Goal: Transaction & Acquisition: Obtain resource

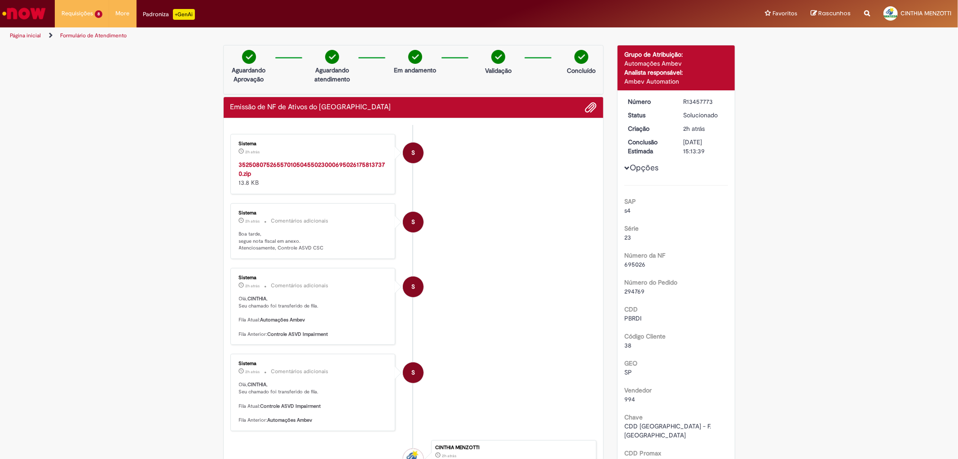
click at [26, 11] on img "Ir para a Homepage" at bounding box center [24, 13] width 46 height 18
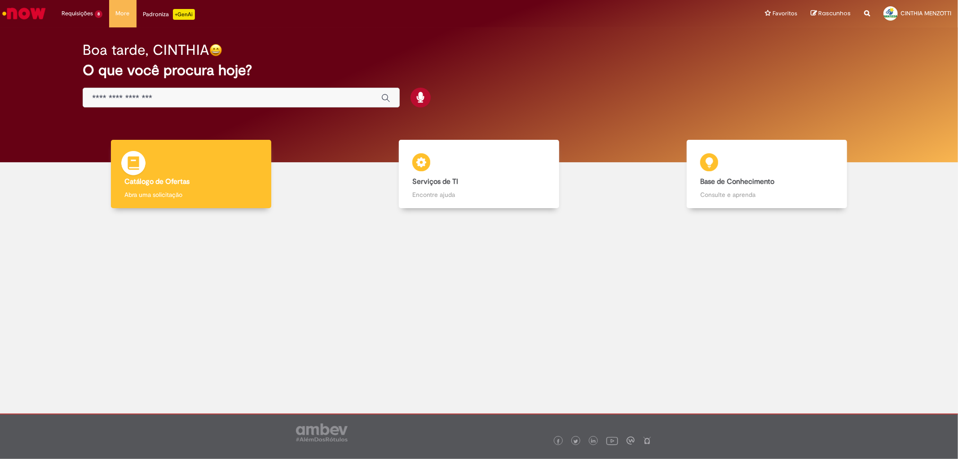
click at [185, 179] on b "Catálogo de Ofertas" at bounding box center [156, 181] width 65 height 9
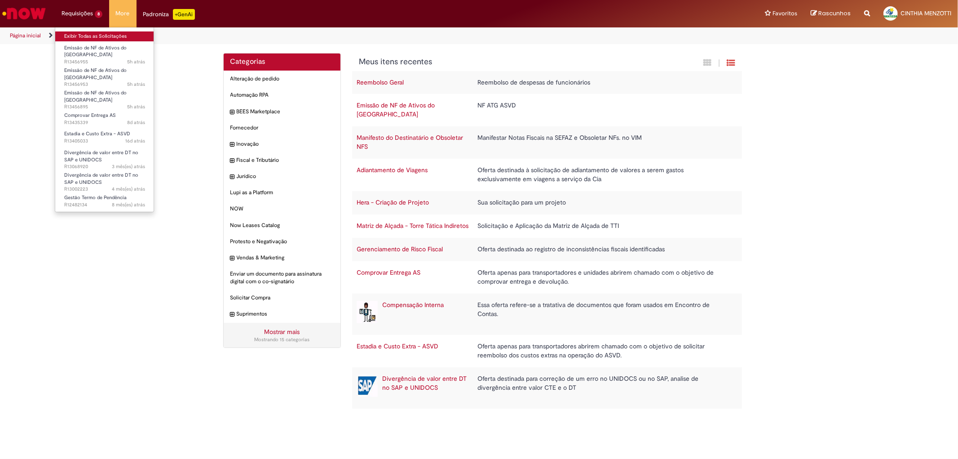
click at [97, 31] on li "Exibir Todas as Solicitações" at bounding box center [104, 36] width 99 height 12
click at [97, 31] on link "Exibir Todas as Solicitações" at bounding box center [104, 36] width 99 height 10
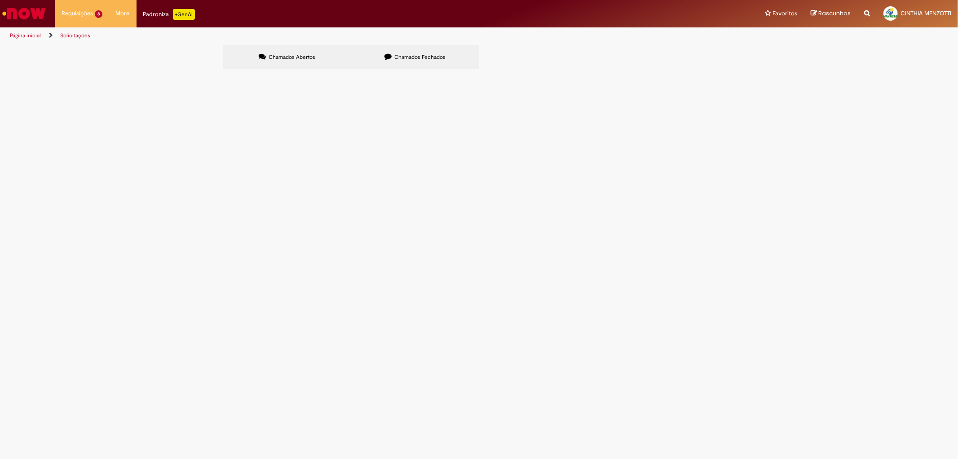
click at [446, 66] on label "Chamados Fechados" at bounding box center [415, 57] width 128 height 24
click at [0, 0] on span "6101984948" at bounding box center [0, 0] width 0 height 0
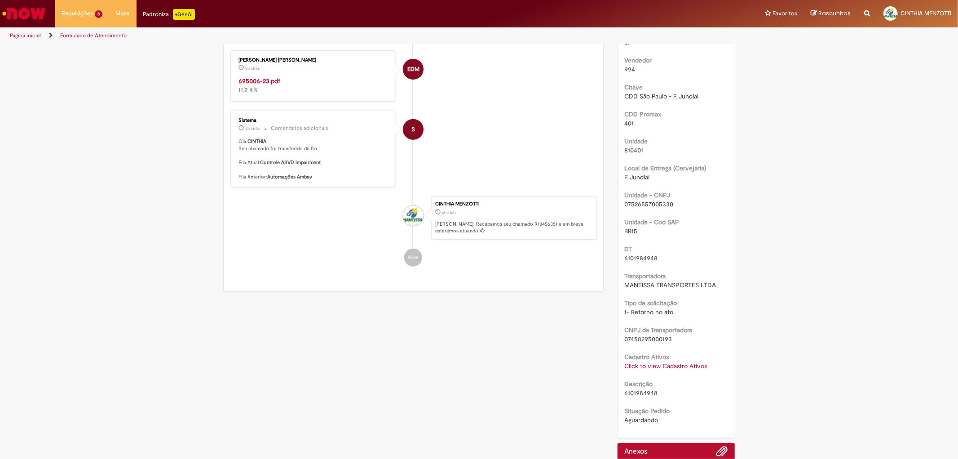
scroll to position [301, 0]
click at [672, 364] on link "Click to view Cadastro Ativos" at bounding box center [666, 364] width 83 height 8
click at [699, 299] on h3 "Cadastro Ativos" at bounding box center [659, 296] width 101 height 14
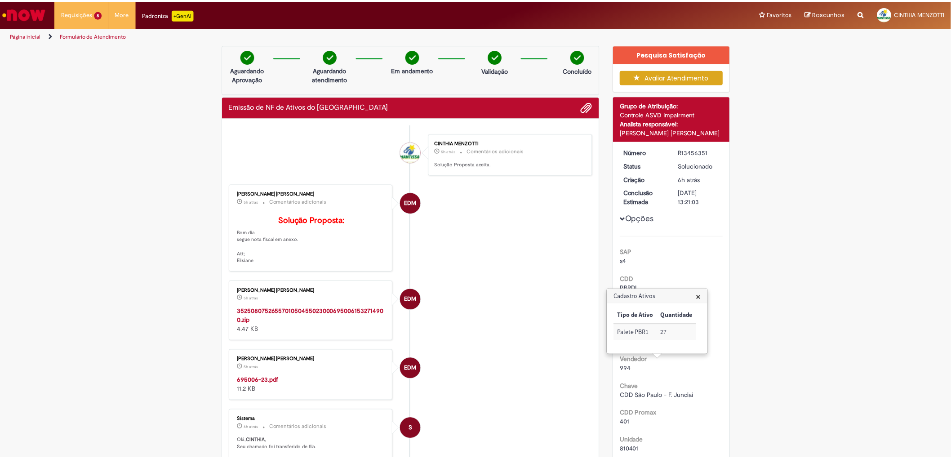
scroll to position [0, 0]
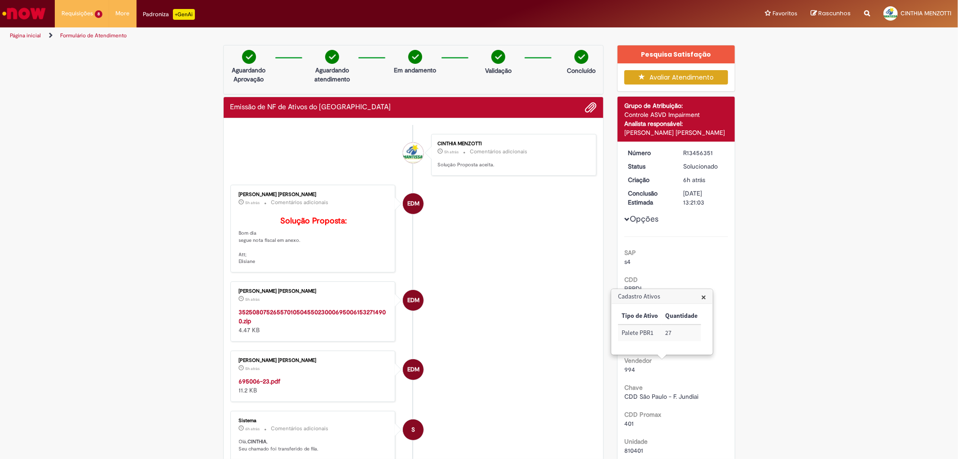
click at [21, 10] on img "Ir para a Homepage" at bounding box center [24, 13] width 46 height 18
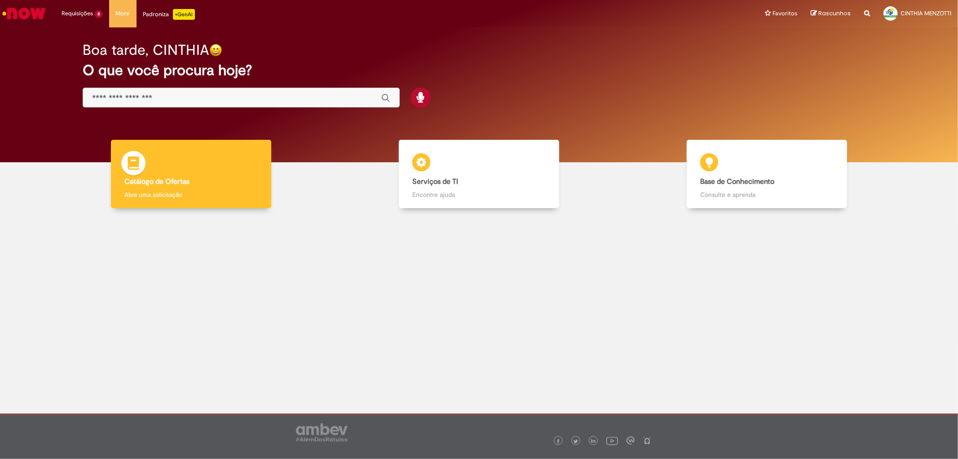
click at [199, 151] on div "Catálogo de Ofertas Catálogo de Ofertas Abra uma solicitação" at bounding box center [191, 174] width 160 height 69
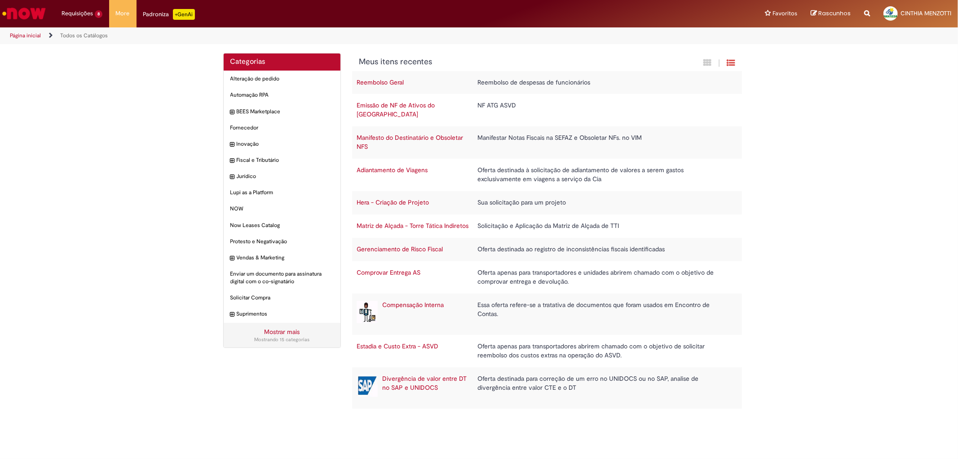
click at [418, 106] on link "Emissão de NF de Ativos do [GEOGRAPHIC_DATA]" at bounding box center [396, 109] width 78 height 17
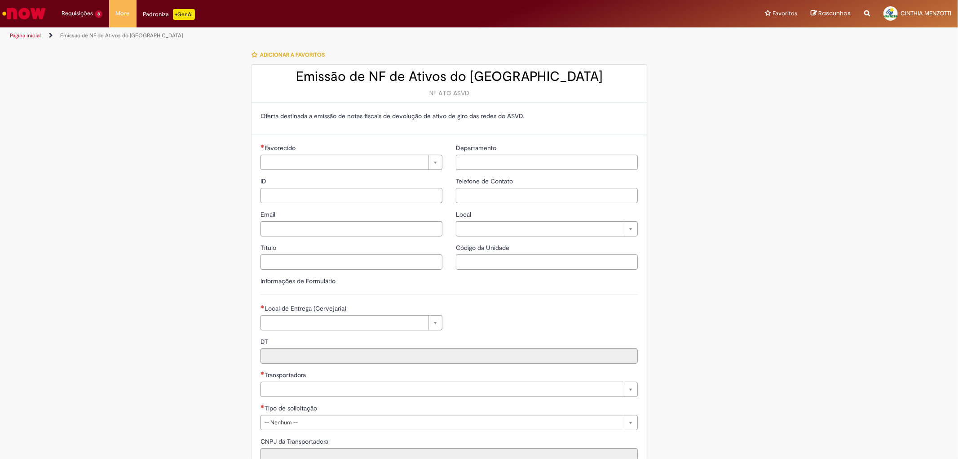
type input "**********"
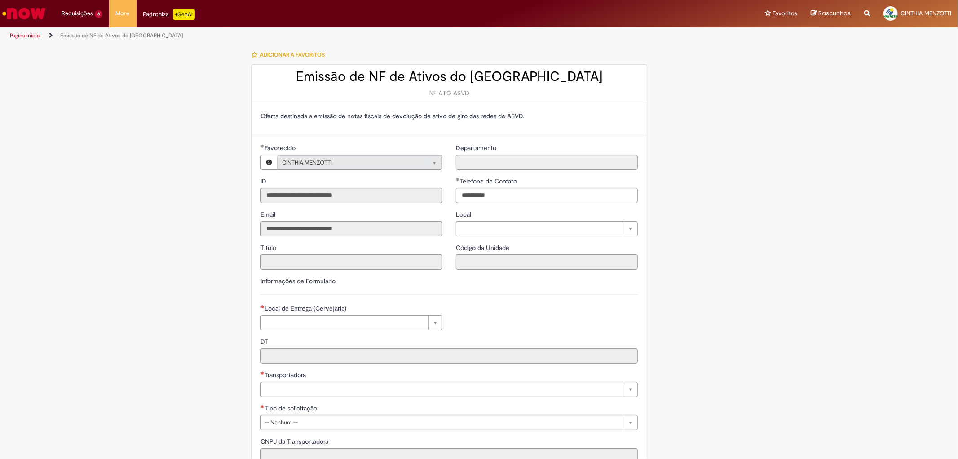
type input "**********"
click at [36, 13] on img "Ir para a Homepage" at bounding box center [24, 13] width 46 height 18
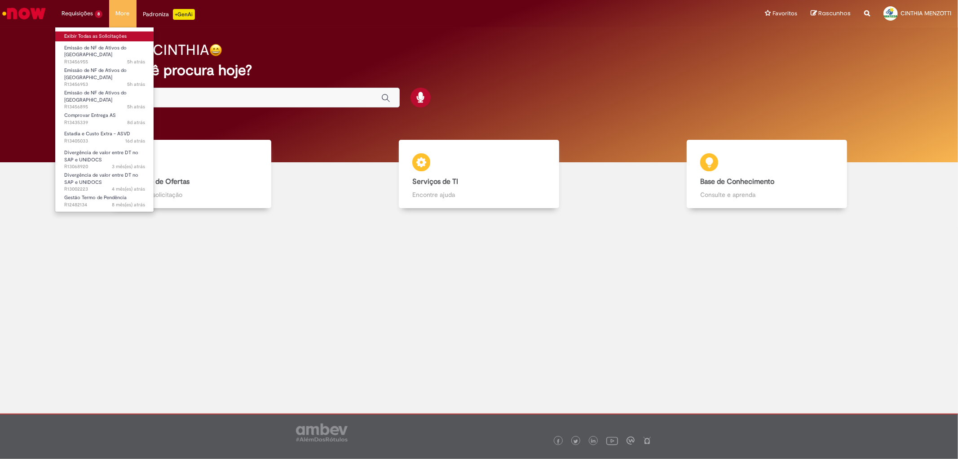
click at [120, 32] on link "Exibir Todas as Solicitações" at bounding box center [104, 36] width 99 height 10
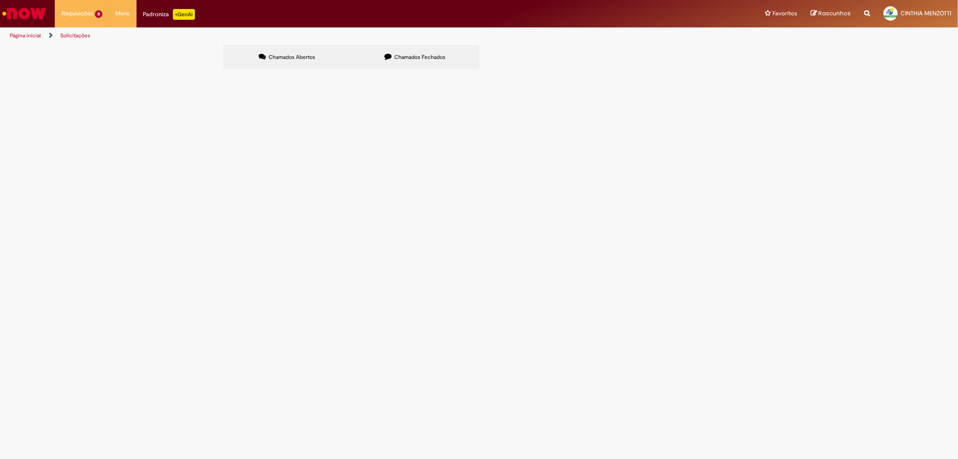
click at [403, 59] on span "Chamados Fechados" at bounding box center [419, 56] width 51 height 7
click at [0, 0] on span "Emissão de NF de Ativos do [GEOGRAPHIC_DATA]" at bounding box center [0, 0] width 0 height 0
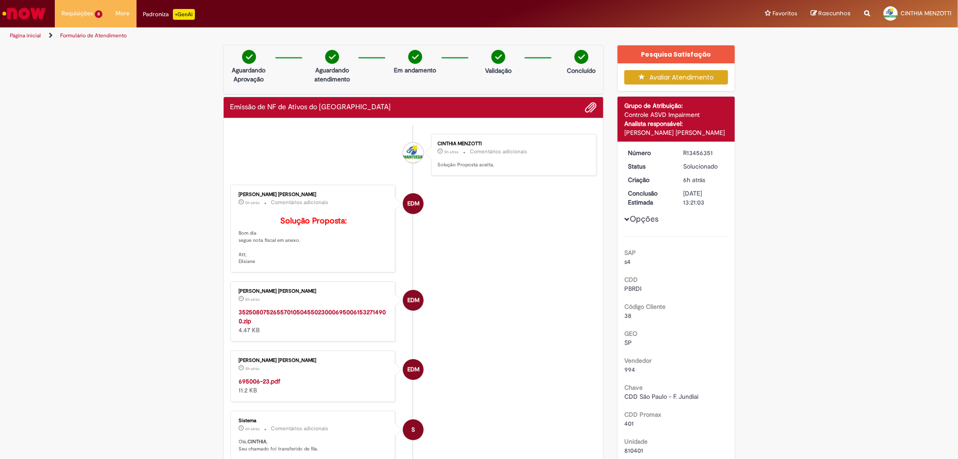
scroll to position [150, 0]
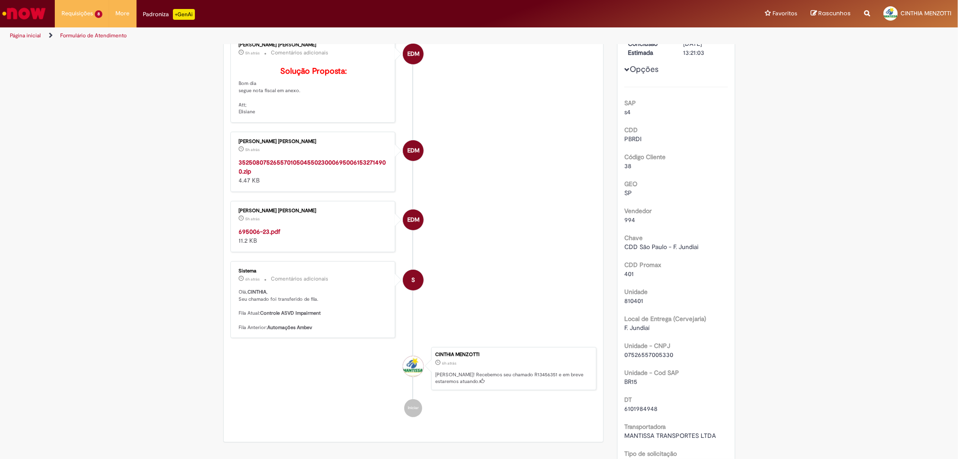
click at [270, 235] on strong "695006-23.pdf" at bounding box center [260, 231] width 42 height 8
click at [325, 173] on strong "35250807526557010504550230006950061532714900.zip" at bounding box center [312, 166] width 147 height 17
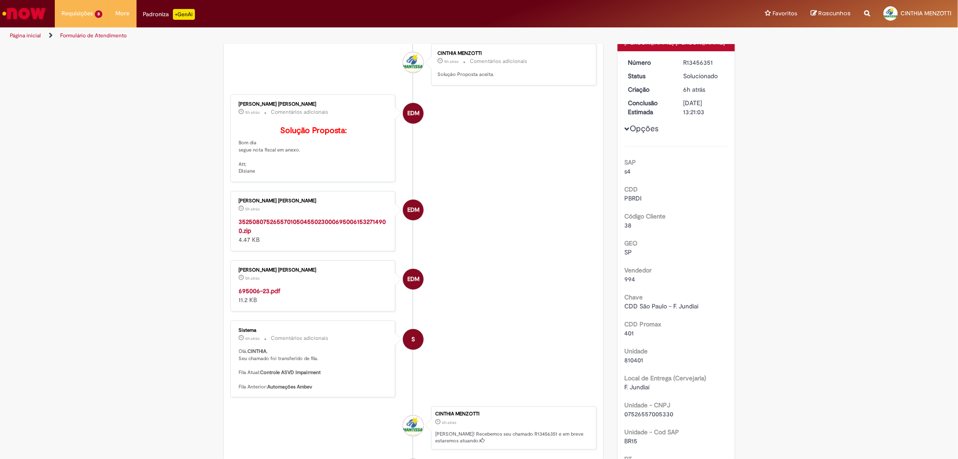
scroll to position [0, 0]
